Goal: Task Accomplishment & Management: Use online tool/utility

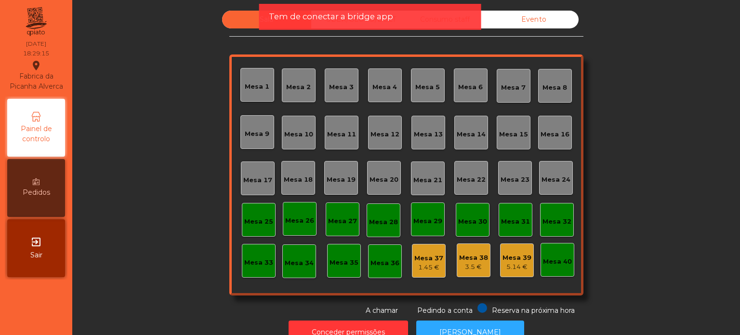
click at [210, 272] on div "Sala UBER/GLOVO/BOLT Consumo staff Evento Mesa 1 Mesa 2 [GEOGRAPHIC_DATA] 4 [GE…" at bounding box center [406, 163] width 642 height 305
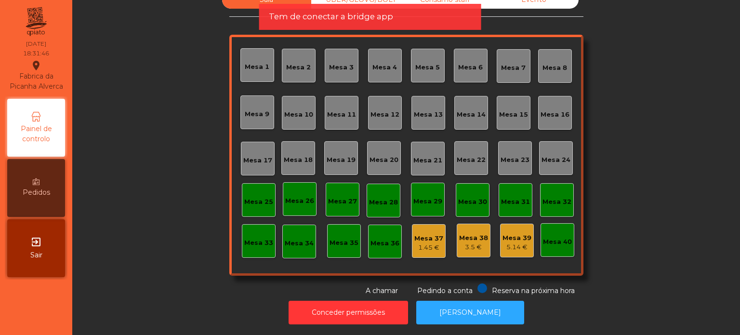
click at [519, 242] on div "5.14 €" at bounding box center [516, 247] width 29 height 10
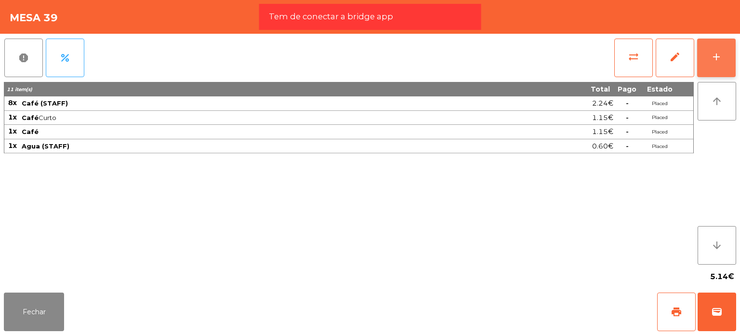
click at [713, 50] on button "add" at bounding box center [716, 58] width 39 height 39
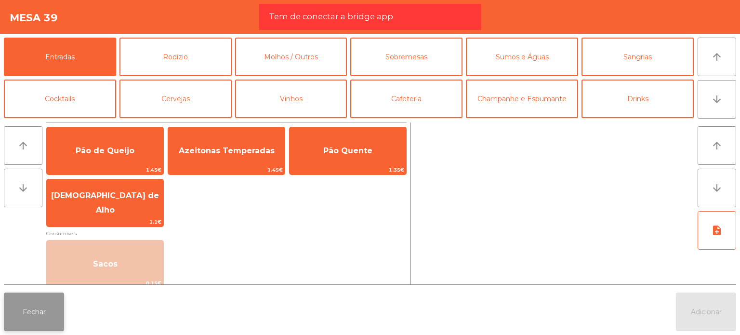
click at [18, 323] on button "Fechar" at bounding box center [34, 311] width 60 height 39
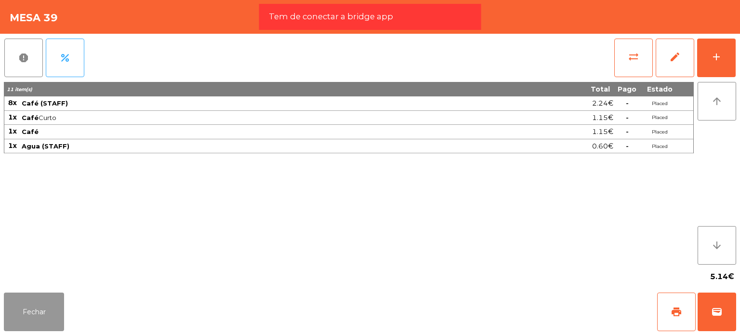
click at [42, 316] on button "Fechar" at bounding box center [34, 311] width 60 height 39
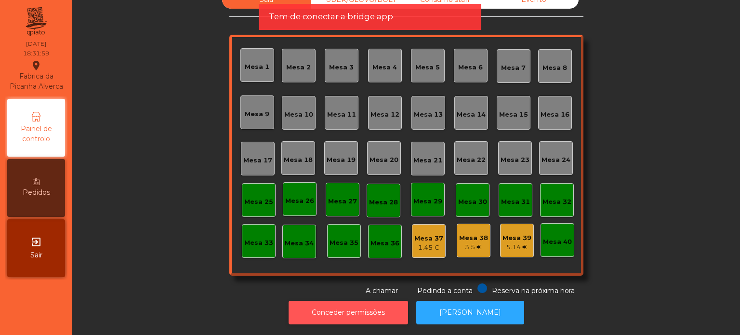
scroll to position [0, 0]
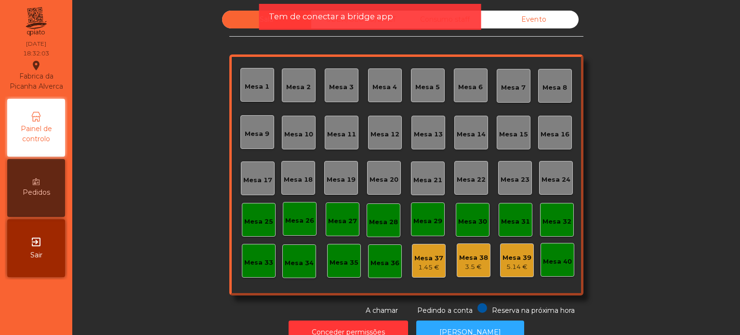
click at [328, 54] on div "Mesa 1 Mesa 2 Mesa 3 Mesa 4 Mesa 5 Mesa 6 Mesa 7 Mesa 8 [GEOGRAPHIC_DATA] 9 [GE…" at bounding box center [406, 174] width 354 height 241
click at [344, 19] on span "Tem de conectar a bridge app" at bounding box center [331, 17] width 124 height 12
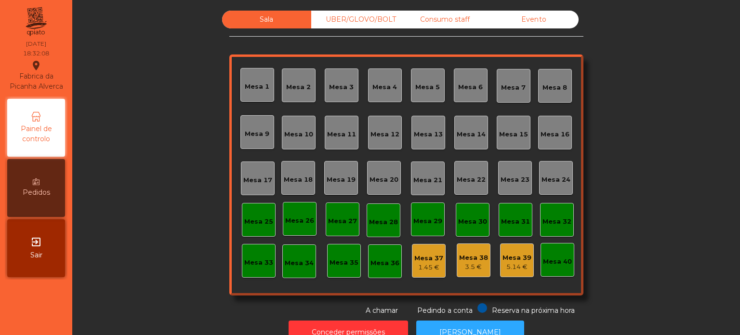
click at [447, 17] on div "Consumo staff" at bounding box center [444, 20] width 89 height 18
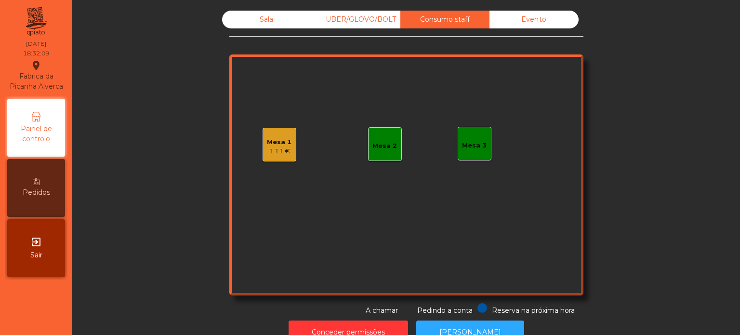
click at [267, 162] on div "Mesa 1 1.11 € Mesa 2 Mesa 3" at bounding box center [406, 174] width 354 height 241
click at [283, 144] on div "Mesa 1" at bounding box center [279, 142] width 25 height 10
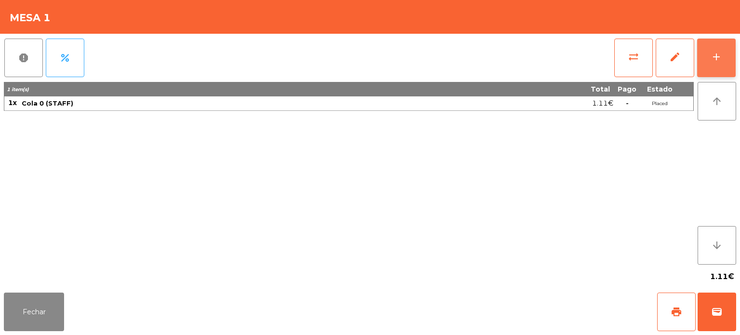
drag, startPoint x: 719, startPoint y: 56, endPoint x: 724, endPoint y: 53, distance: 6.3
click at [724, 53] on button "add" at bounding box center [716, 58] width 39 height 39
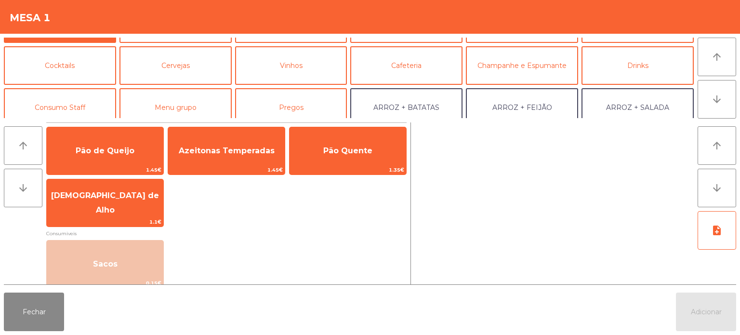
scroll to position [48, 0]
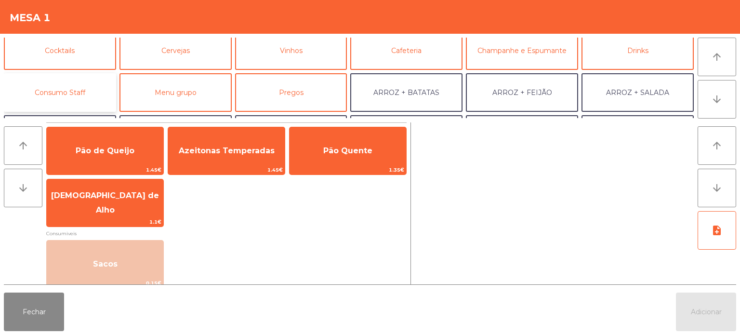
click at [85, 96] on button "Consumo Staff" at bounding box center [60, 92] width 112 height 39
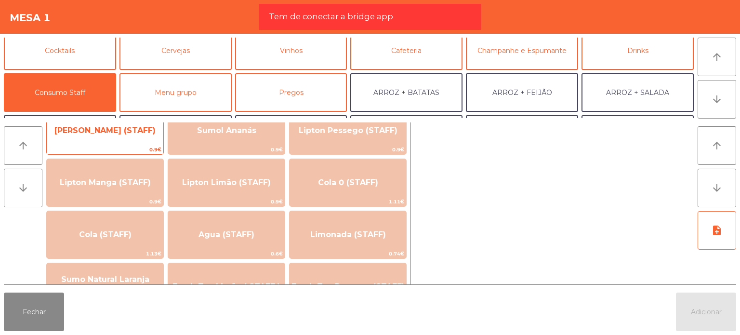
scroll to position [193, 0]
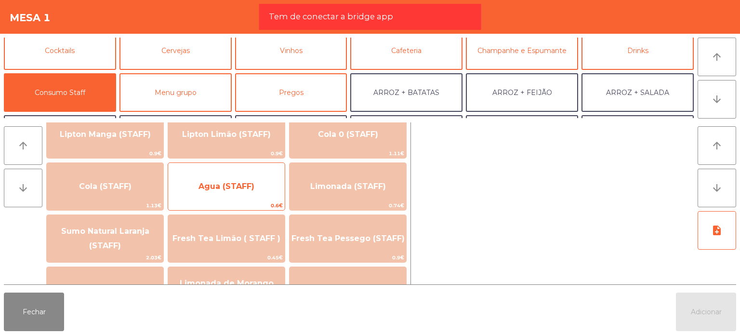
click at [204, 171] on div "Agua (STAFF) 0.6€" at bounding box center [227, 186] width 118 height 48
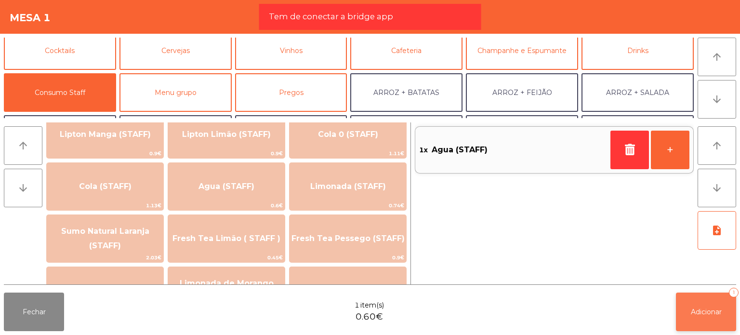
click at [701, 314] on span "Adicionar" at bounding box center [706, 311] width 31 height 9
